Goal: Information Seeking & Learning: Find specific fact

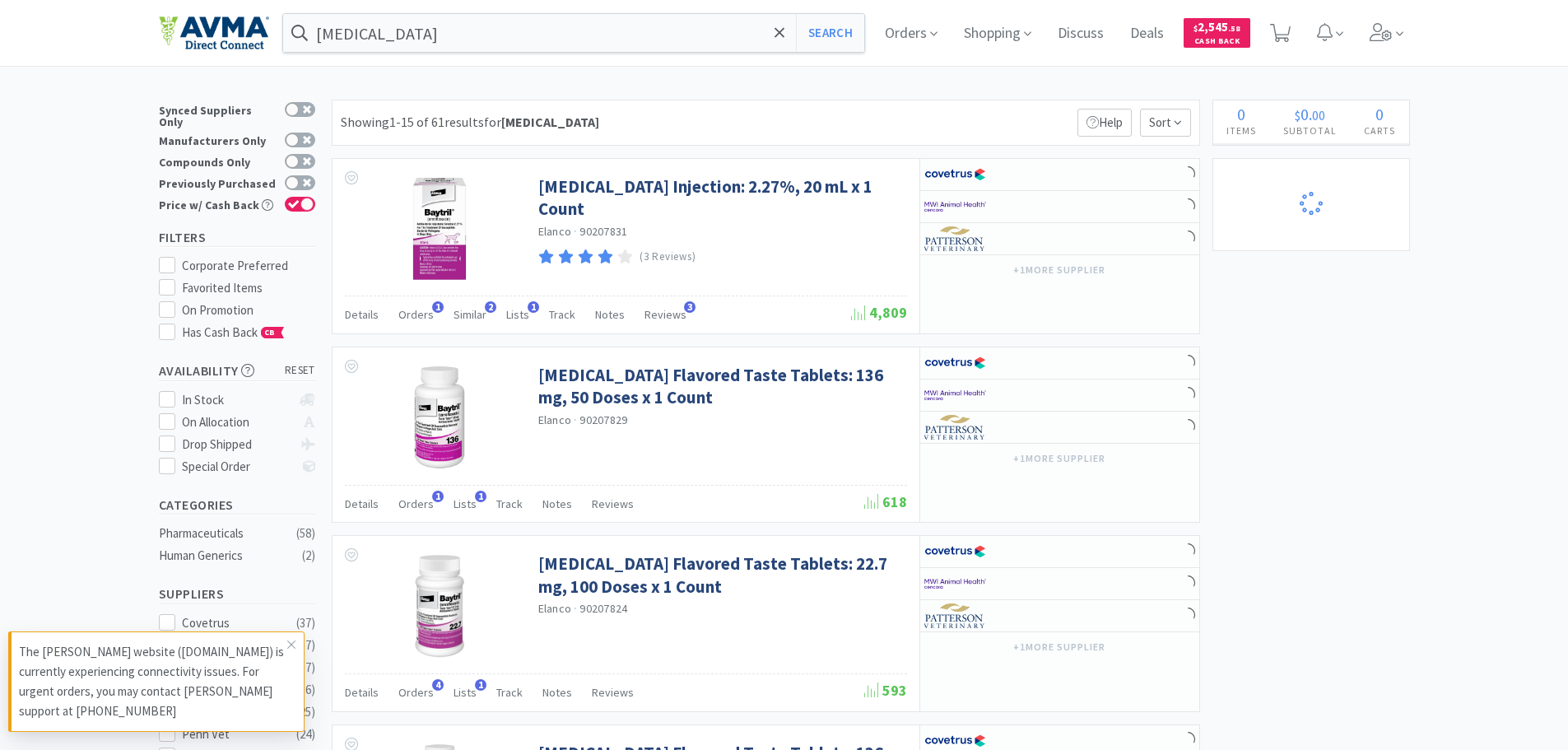
select select "2"
select select "1"
select select "2"
select select "1"
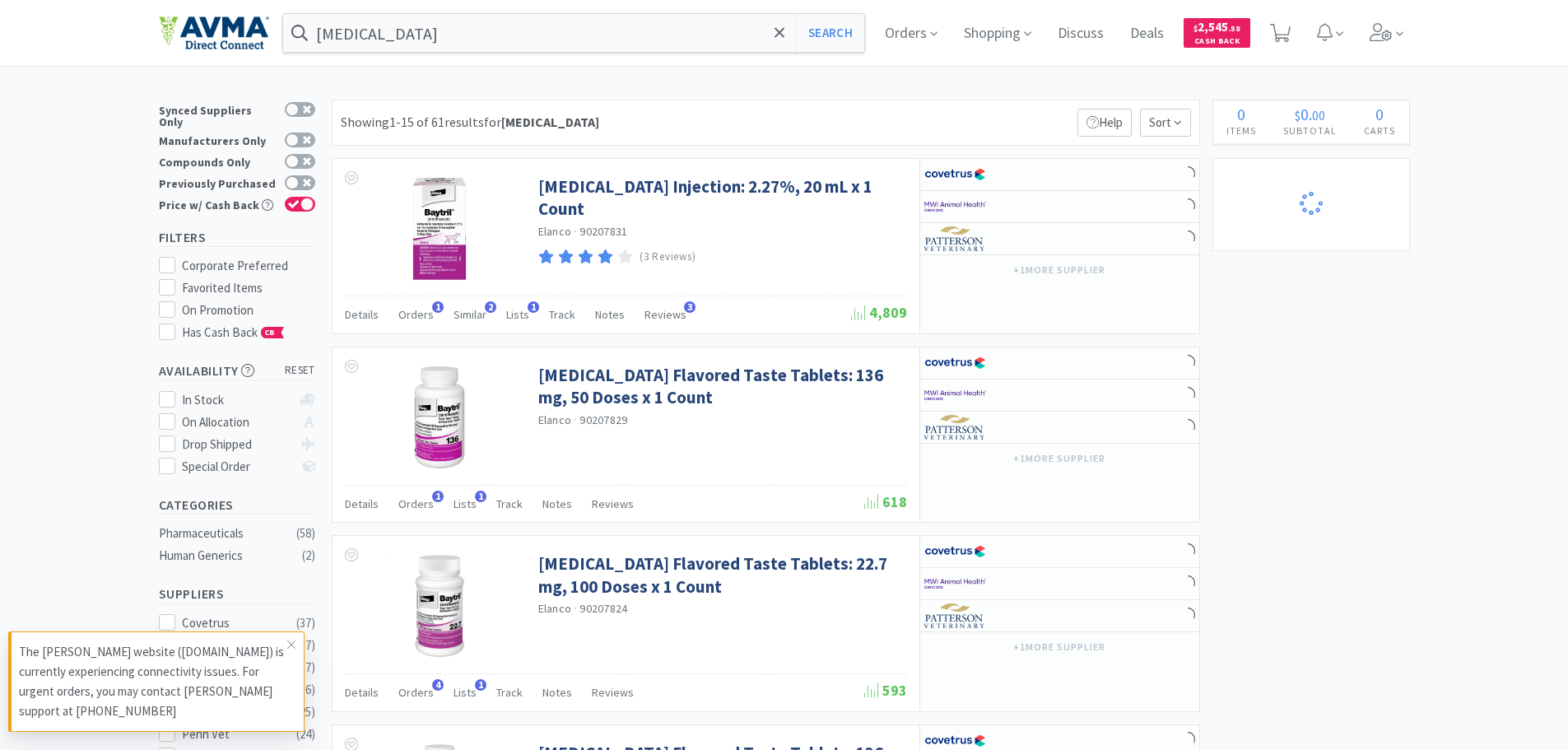
select select "3"
select select "10"
select select "3"
select select "12"
select select "6"
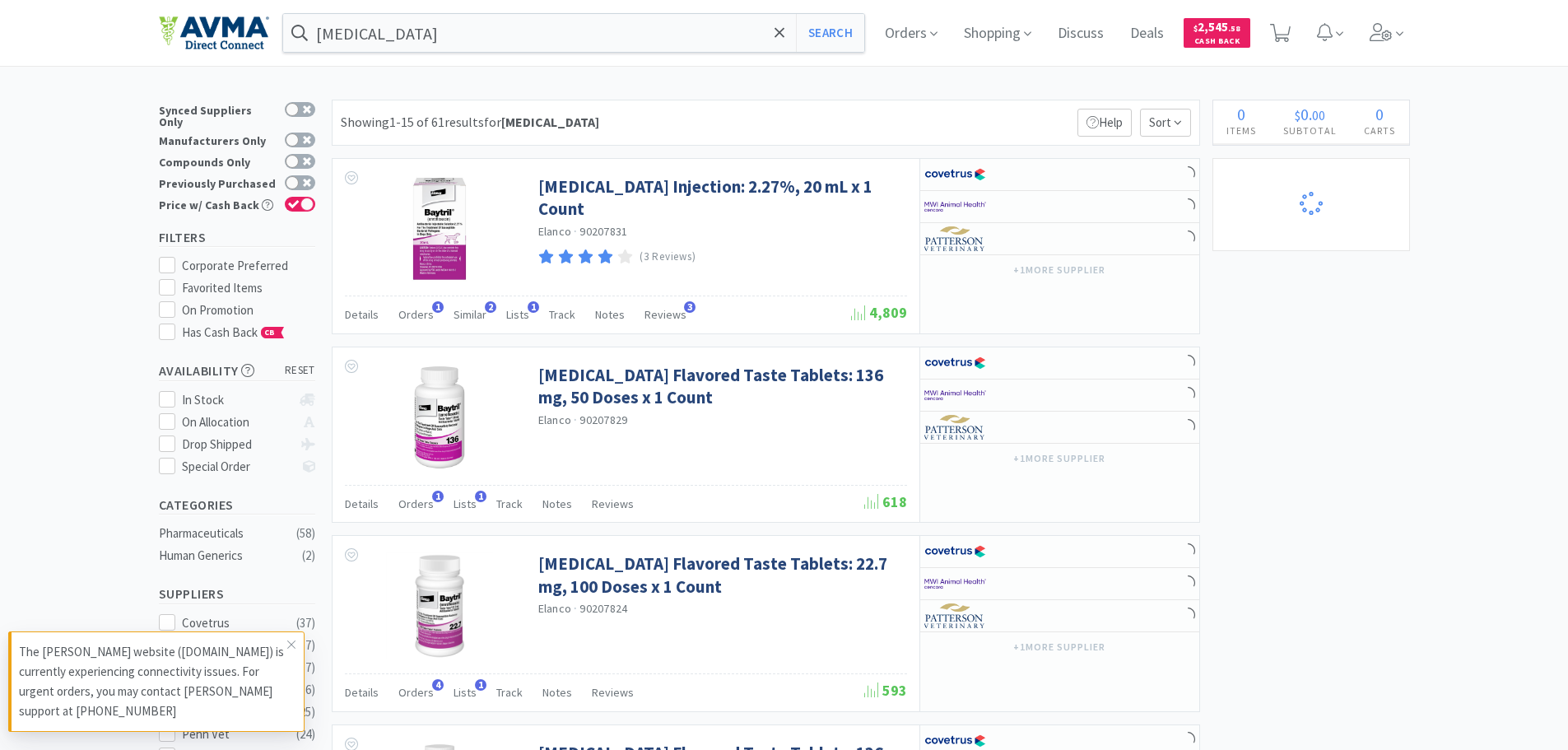
select select "20"
select select "3"
select select "8"
select select "3"
select select "1"
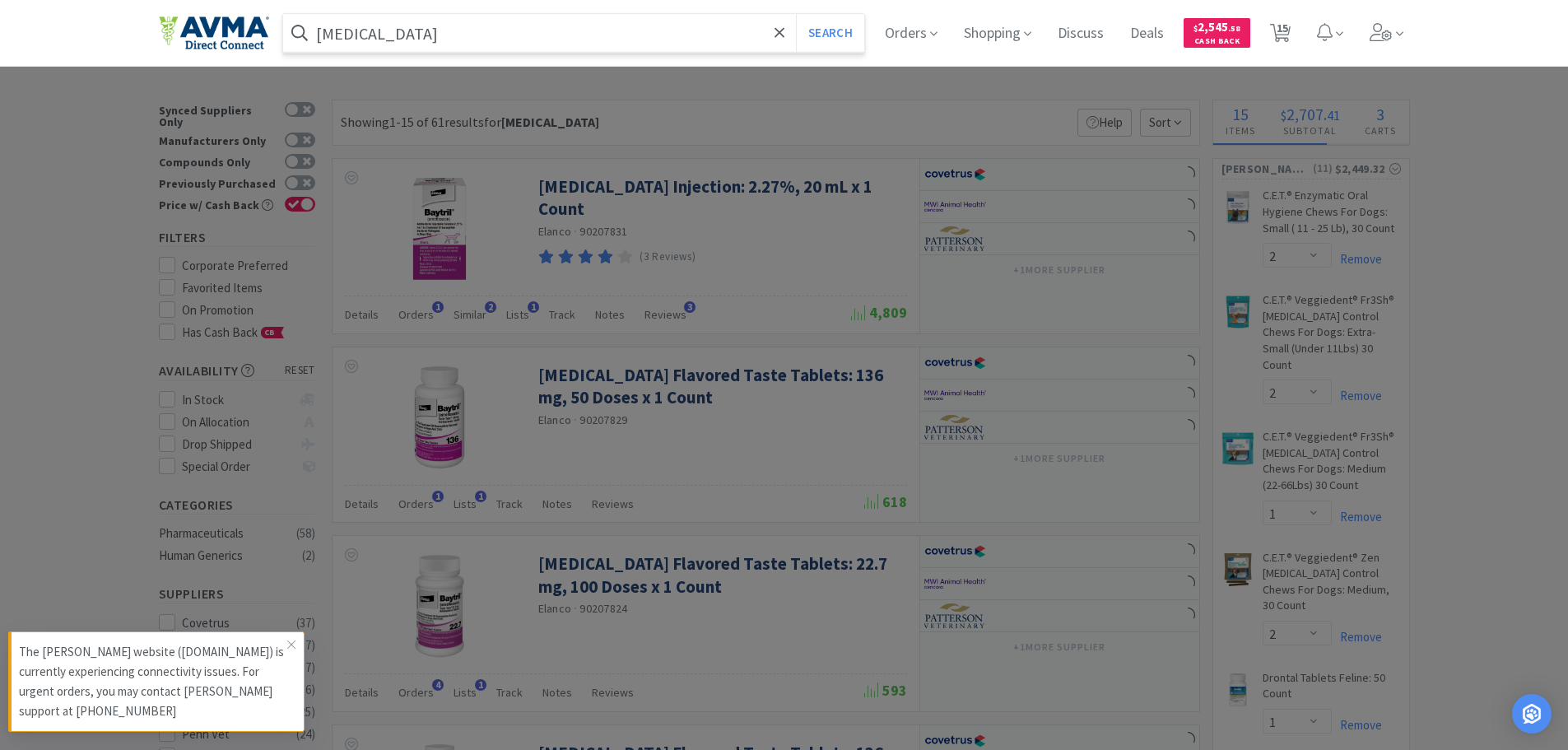
click at [402, 35] on input "[MEDICAL_DATA]" at bounding box center [574, 32] width 582 height 38
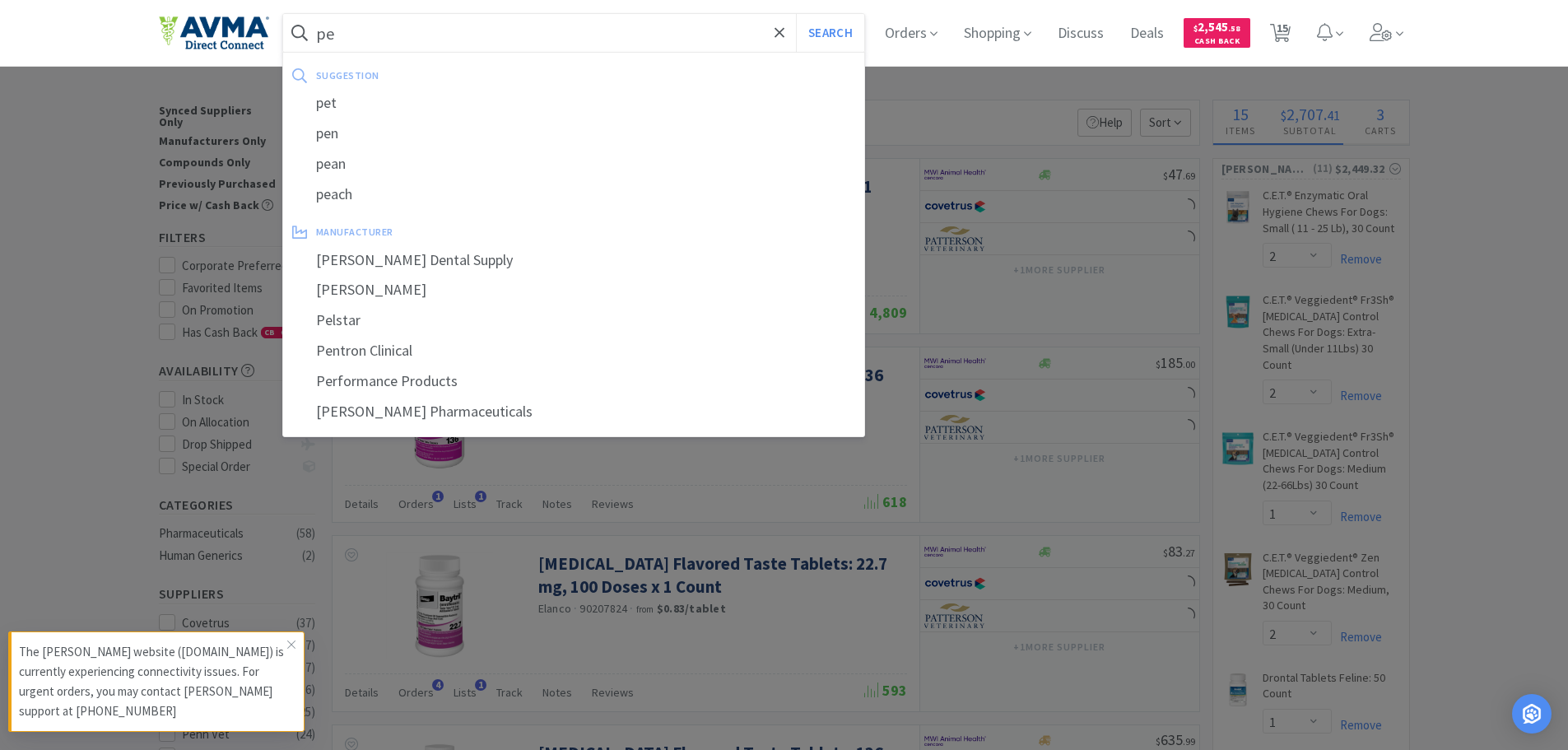
type input "pen"
select select "1"
select select "2"
select select "1"
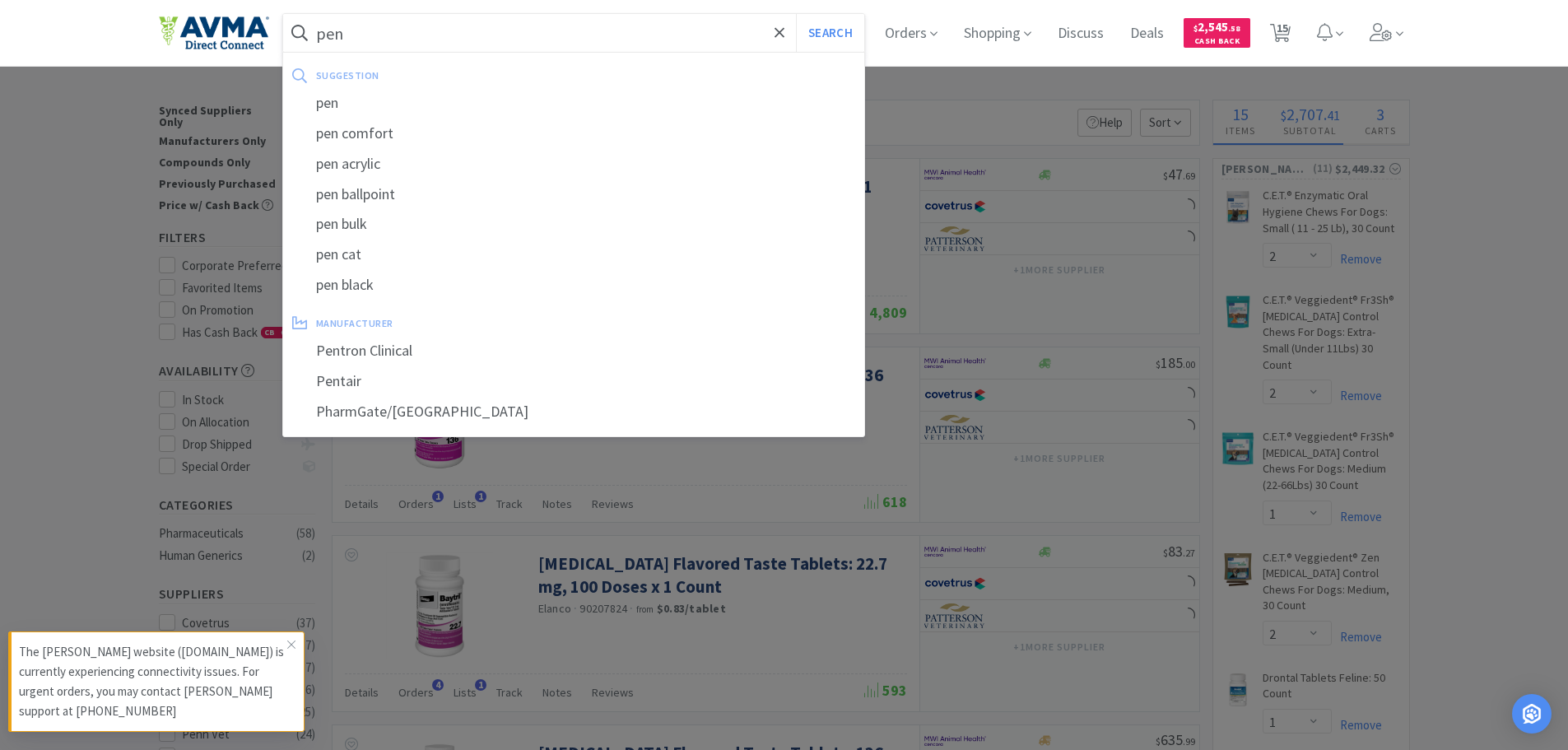
select select "1"
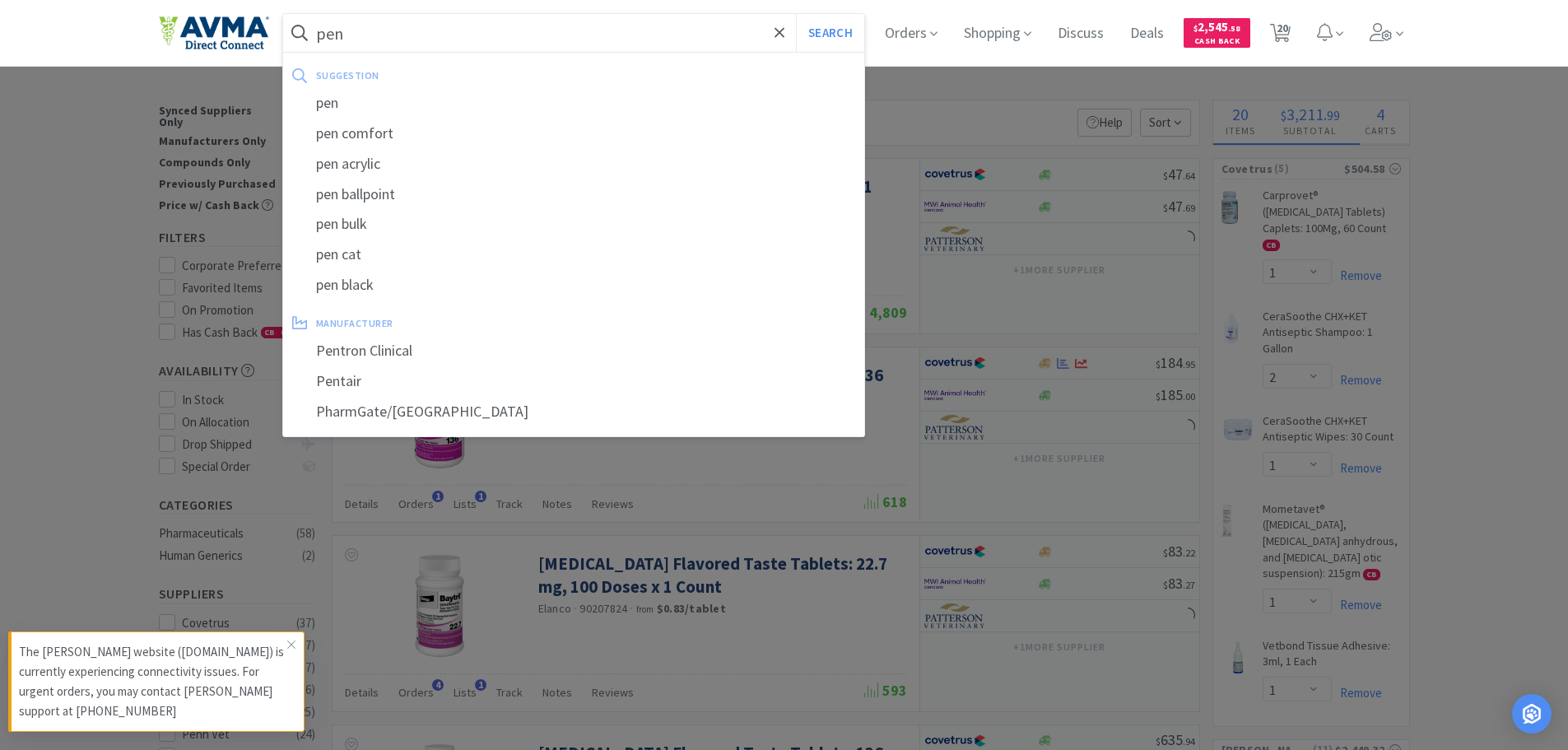
click at [359, 27] on input "pen" at bounding box center [574, 32] width 582 height 38
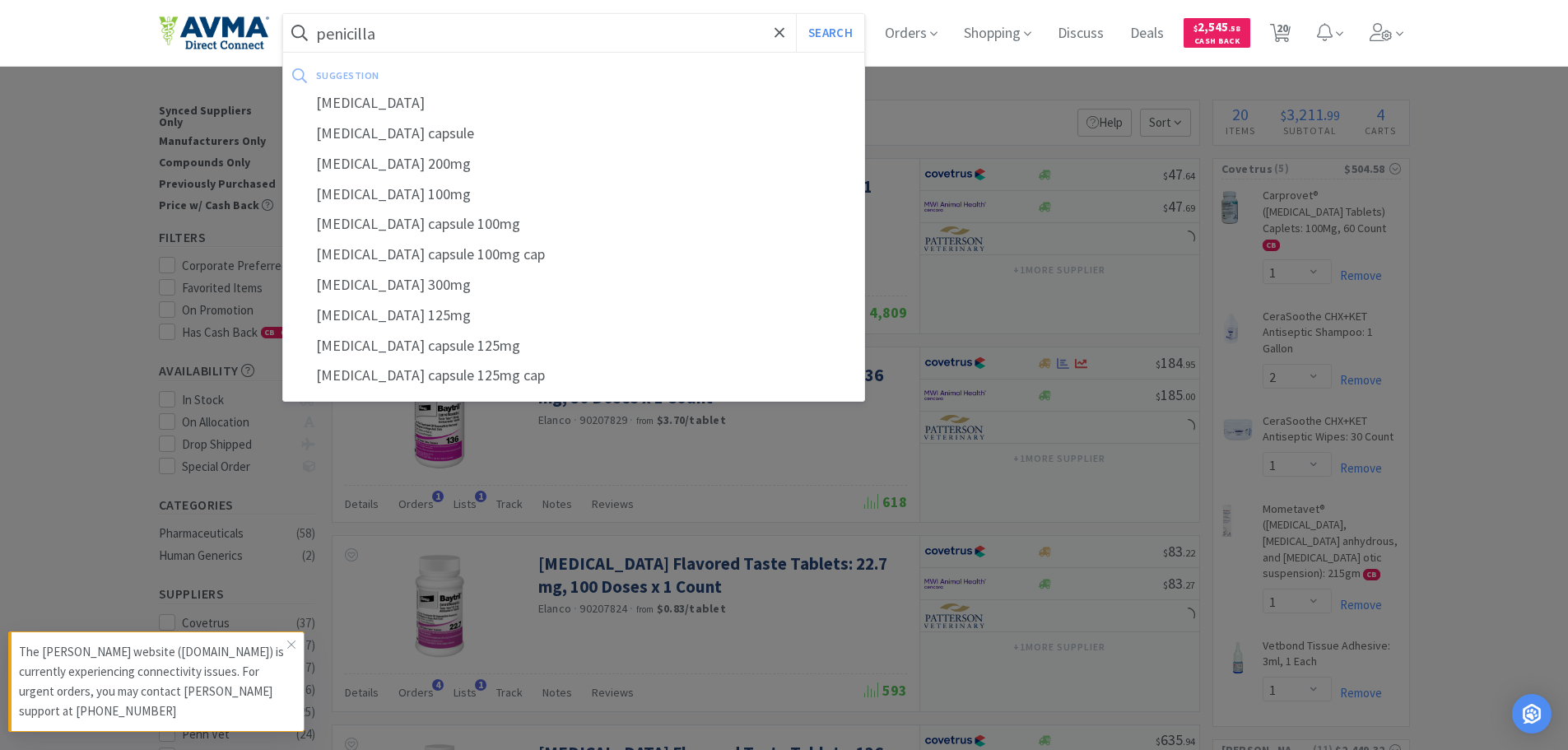
click at [398, 36] on input "penicilla" at bounding box center [574, 32] width 582 height 38
type input "[MEDICAL_DATA] G"
click at [797, 14] on button "Search" at bounding box center [831, 32] width 69 height 38
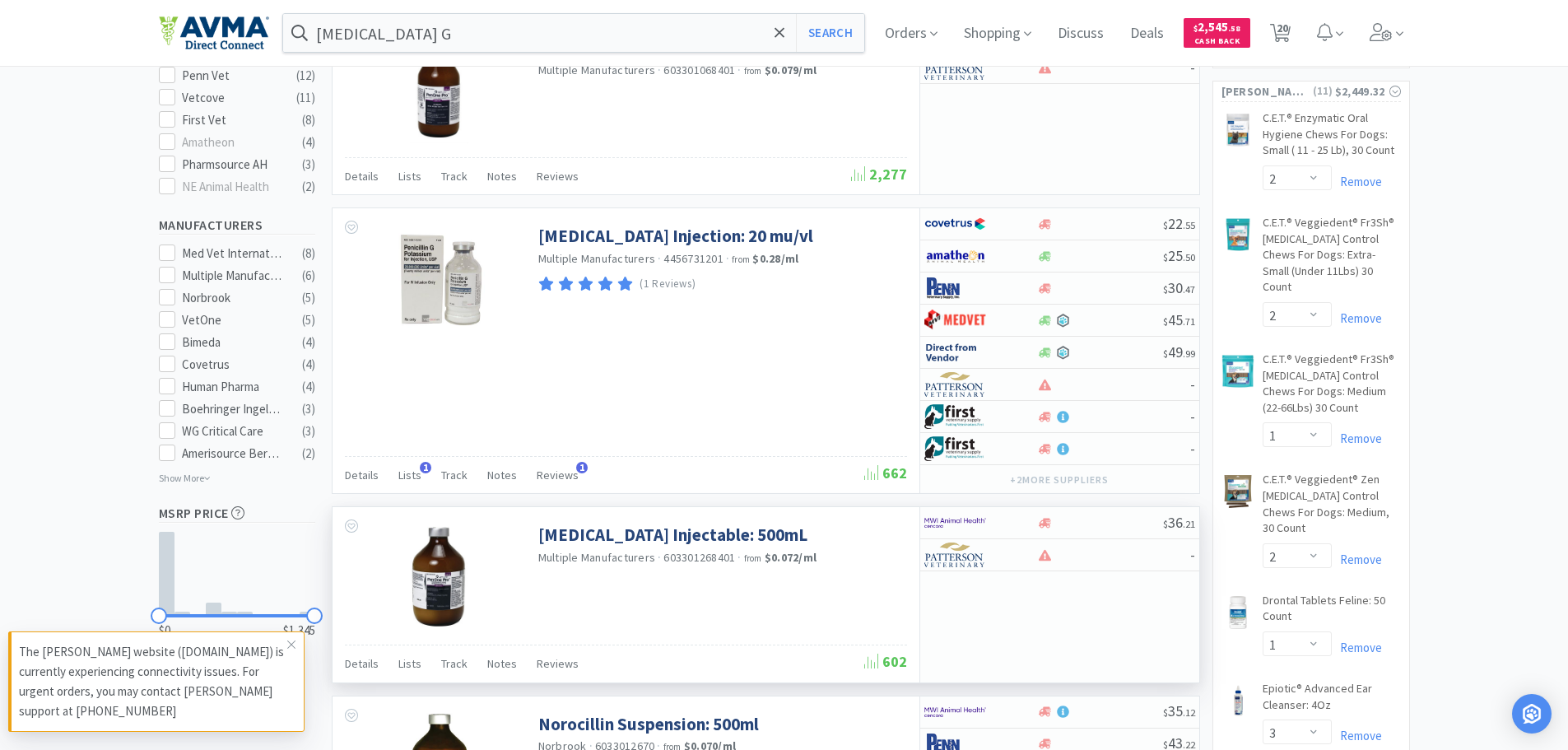
scroll to position [741, 0]
